Goal: Information Seeking & Learning: Learn about a topic

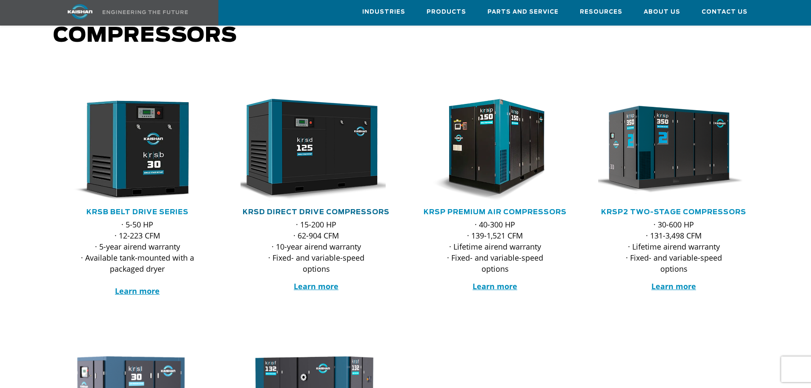
scroll to position [85, 0]
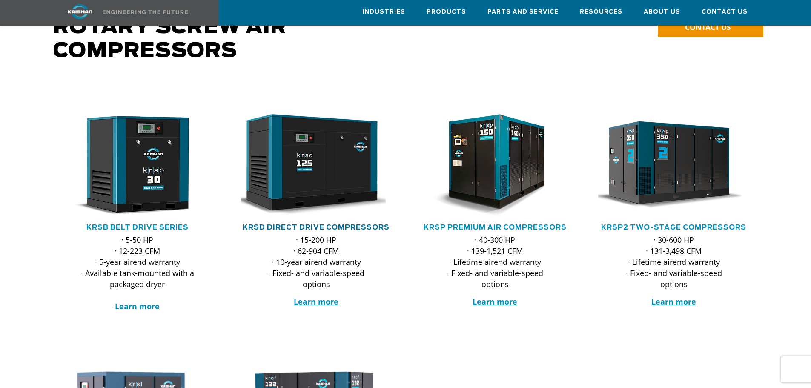
click at [305, 224] on link "KRSD Direct Drive Compressors" at bounding box center [316, 227] width 147 height 7
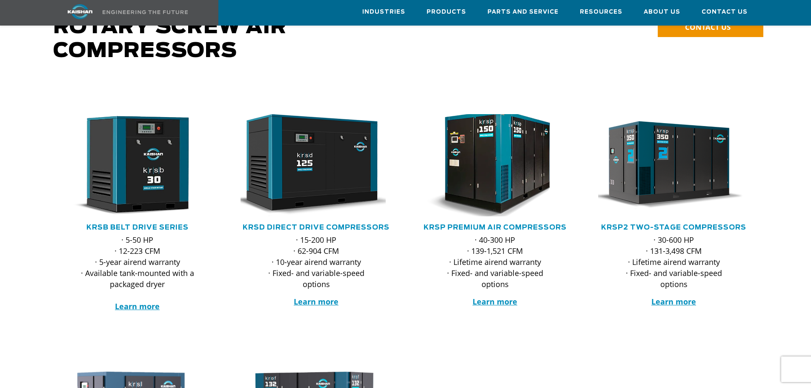
click at [502, 154] on img at bounding box center [488, 165] width 167 height 112
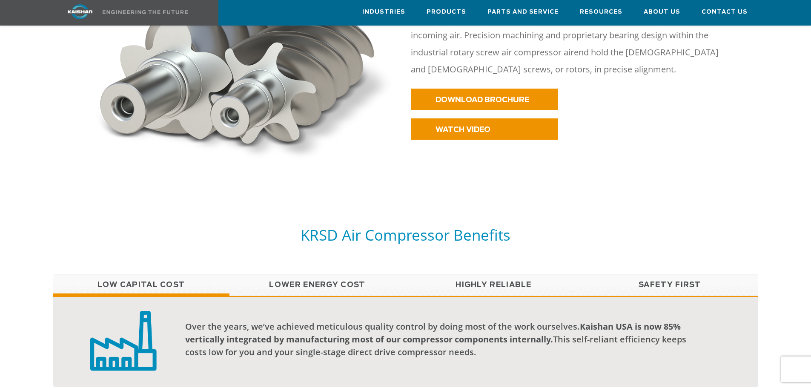
scroll to position [639, 0]
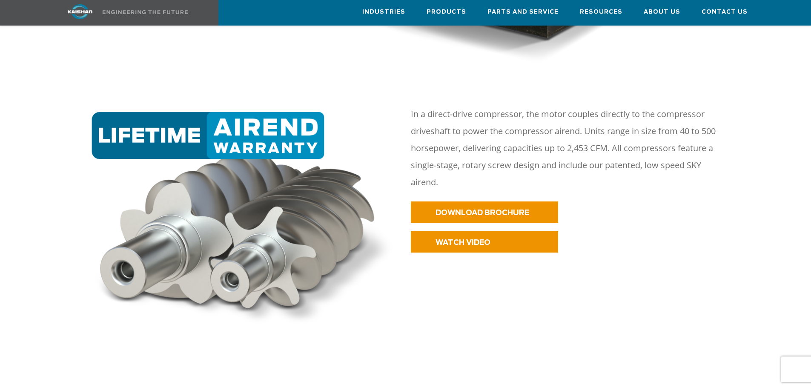
scroll to position [639, 0]
